Goal: Information Seeking & Learning: Learn about a topic

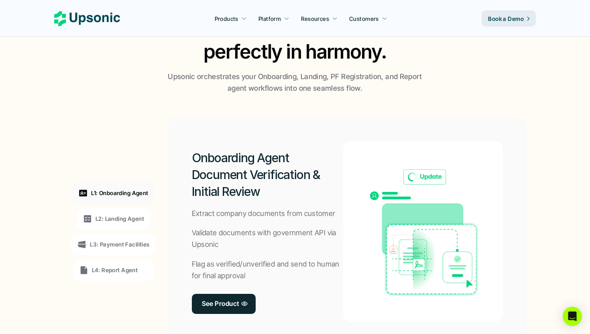
scroll to position [525, 0]
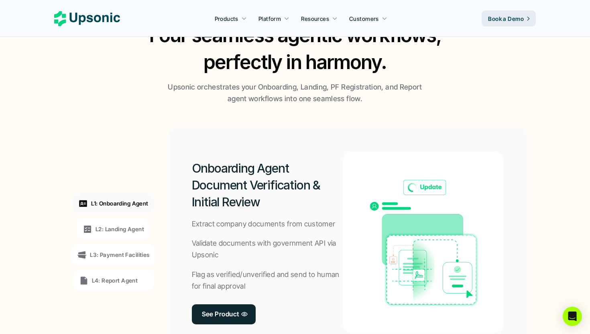
click at [134, 220] on div "L2: Landing Agent" at bounding box center [113, 229] width 73 height 22
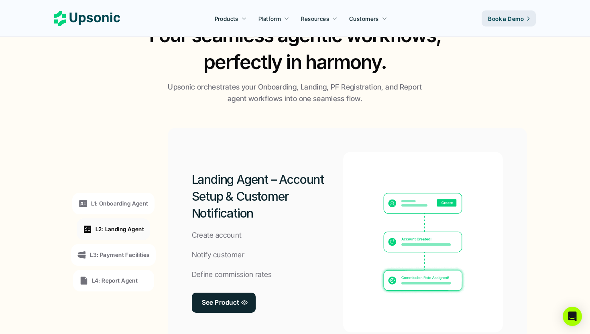
click at [134, 209] on div "L1: Onboarding Agent" at bounding box center [113, 204] width 82 height 22
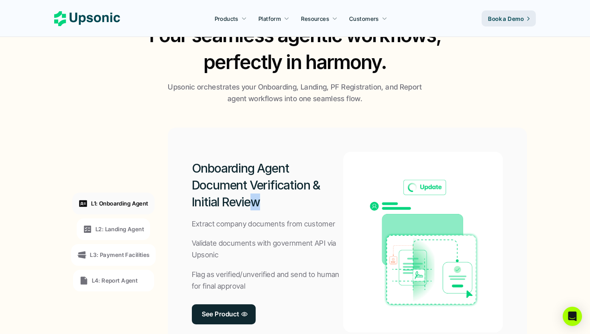
drag, startPoint x: 259, startPoint y: 205, endPoint x: 254, endPoint y: 205, distance: 5.2
click at [254, 205] on h2 "Onboarding Agent Document Verification & Initial Review" at bounding box center [268, 185] width 152 height 51
click at [257, 233] on div "Onboarding Agent Document Verification & Initial Review Extract company documen…" at bounding box center [268, 242] width 152 height 180
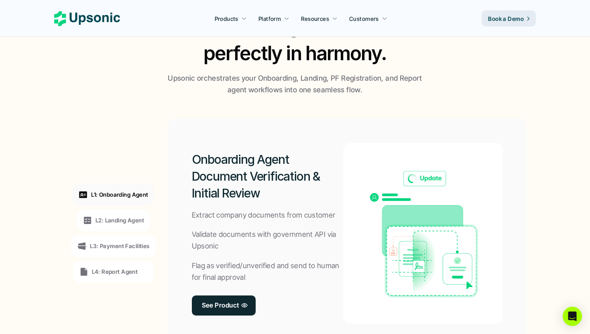
scroll to position [534, 0]
click at [140, 213] on div "L2: Landing Agent" at bounding box center [113, 220] width 73 height 22
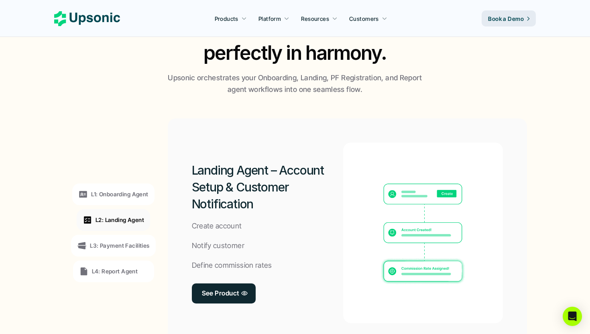
click at [135, 241] on div "L3: Payment Facilities" at bounding box center [113, 246] width 72 height 10
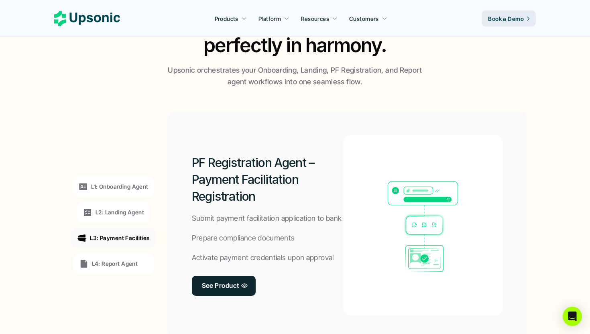
scroll to position [543, 0]
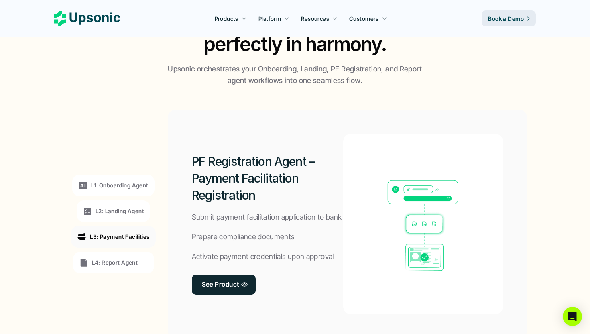
click at [132, 268] on div "L4: Report Agent" at bounding box center [113, 262] width 81 height 22
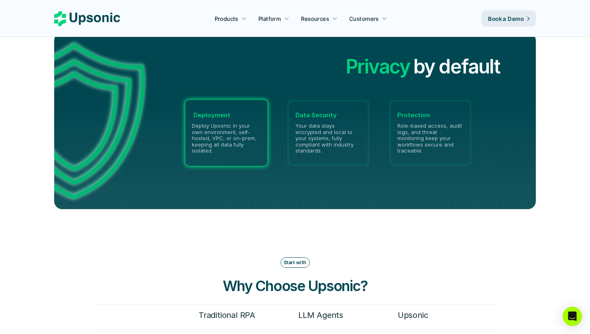
scroll to position [1875, 0]
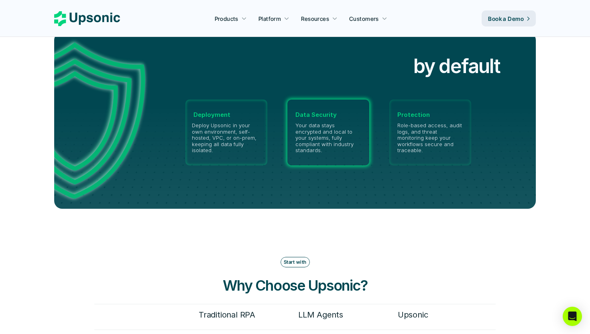
click at [316, 113] on div "Data Security Your data stays encrypted and local to your systems, fully compli…" at bounding box center [328, 132] width 82 height 66
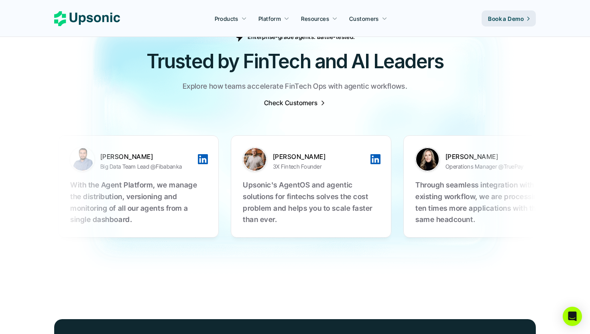
scroll to position [2528, 0]
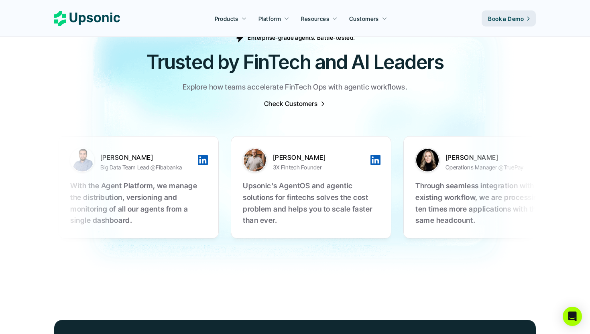
drag, startPoint x: 250, startPoint y: 204, endPoint x: 281, endPoint y: 204, distance: 31.3
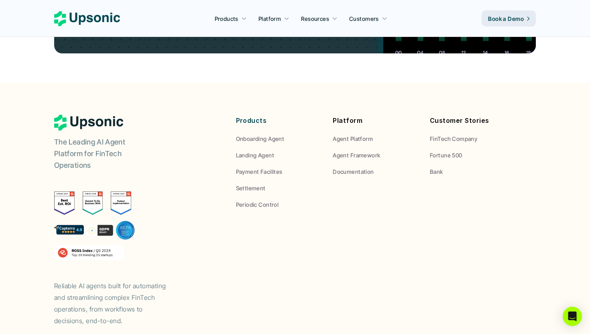
scroll to position [3017, 0]
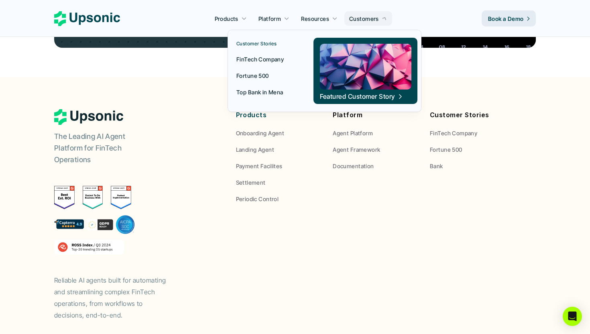
click at [359, 16] on p "Customers" at bounding box center [364, 18] width 30 height 8
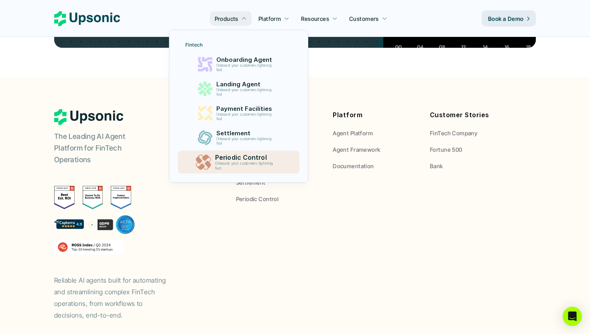
click at [209, 162] on img at bounding box center [202, 162] width 15 height 15
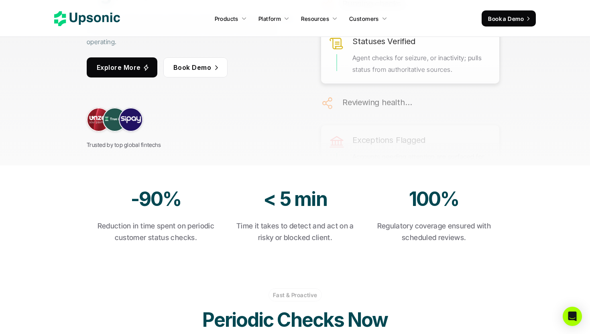
scroll to position [229, 0]
